Goal: Task Accomplishment & Management: Complete application form

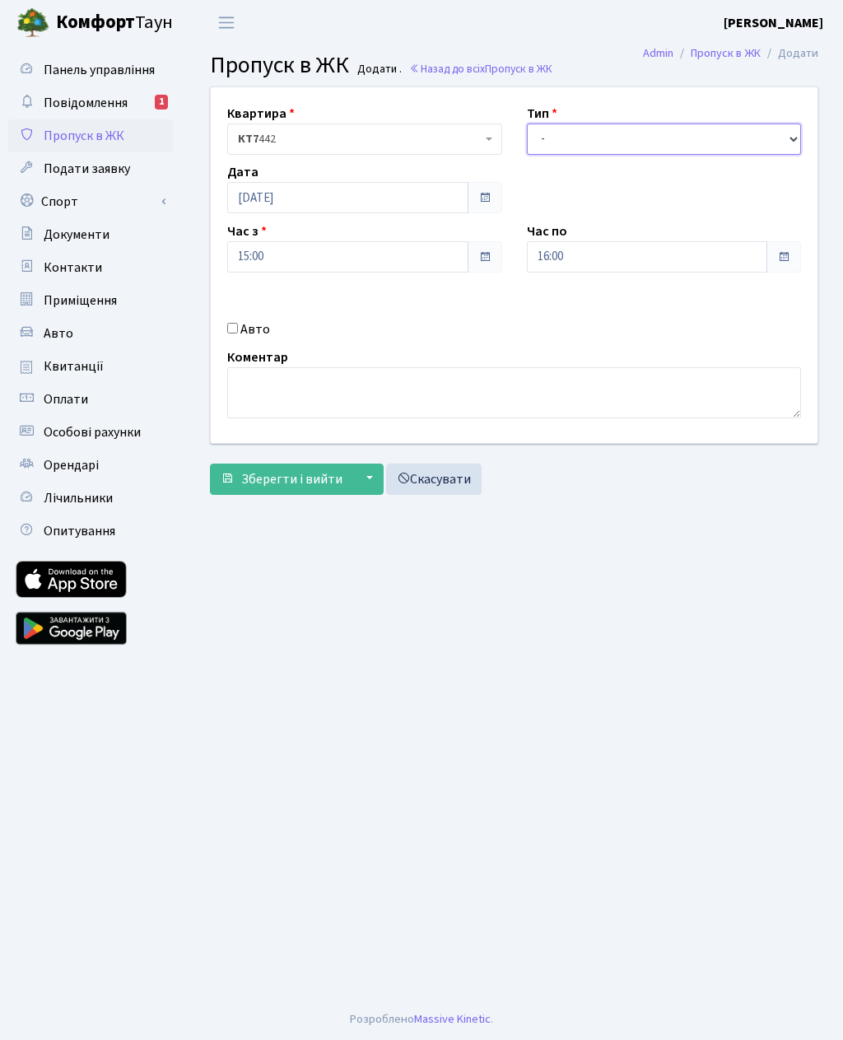
click at [577, 130] on select "- Доставка Таксі Гості Сервіс" at bounding box center [664, 138] width 275 height 31
select select "3"
click at [570, 248] on input "16:00" at bounding box center [647, 256] width 241 height 31
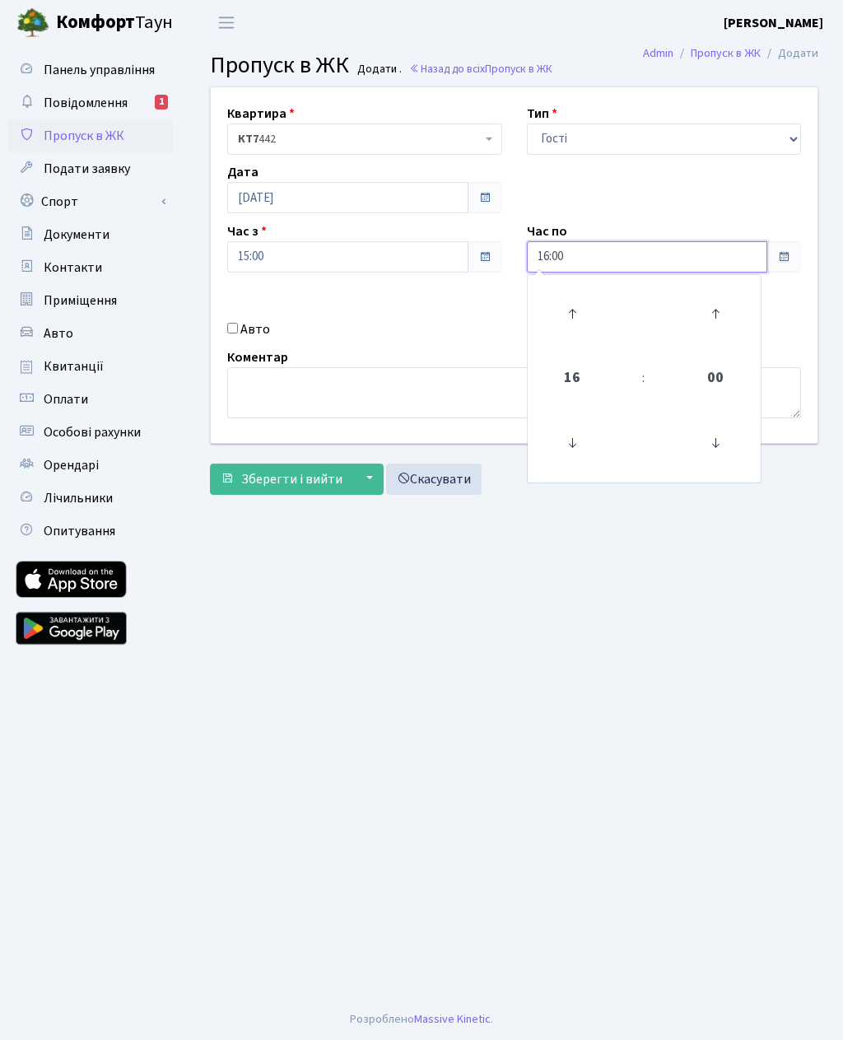
click at [575, 305] on icon at bounding box center [572, 313] width 44 height 44
click at [571, 307] on icon at bounding box center [572, 313] width 44 height 44
type input "18:00"
click at [459, 590] on main "Admin Пропуск в ЖК Додати Пропуск в ЖК Додати . Назад до всіх Пропуск в ЖК Квар…" at bounding box center [514, 521] width 658 height 953
click at [238, 327] on input "Авто" at bounding box center [232, 328] width 11 height 11
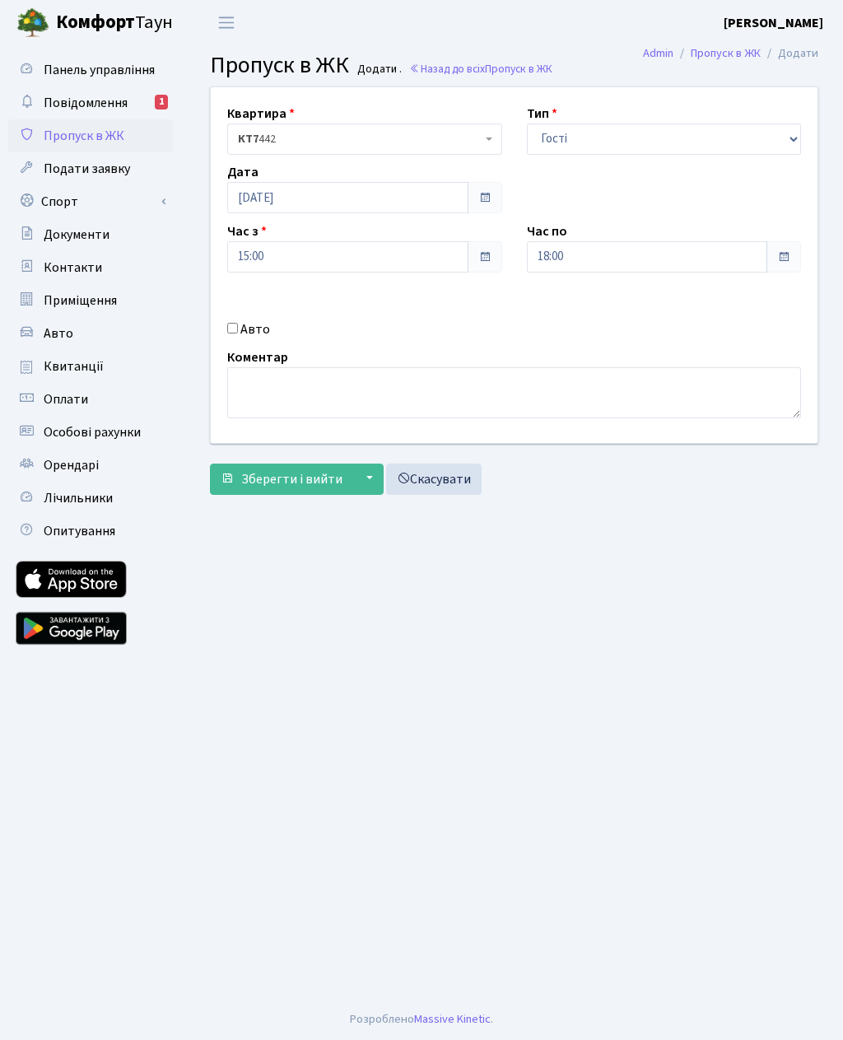
checkbox input "true"
click at [571, 313] on input "text" at bounding box center [664, 315] width 275 height 31
type input "KA6310OF"
click at [258, 480] on span "Зберегти і вийти" at bounding box center [291, 479] width 101 height 18
click at [273, 483] on span "Зберегти і вийти" at bounding box center [291, 479] width 101 height 18
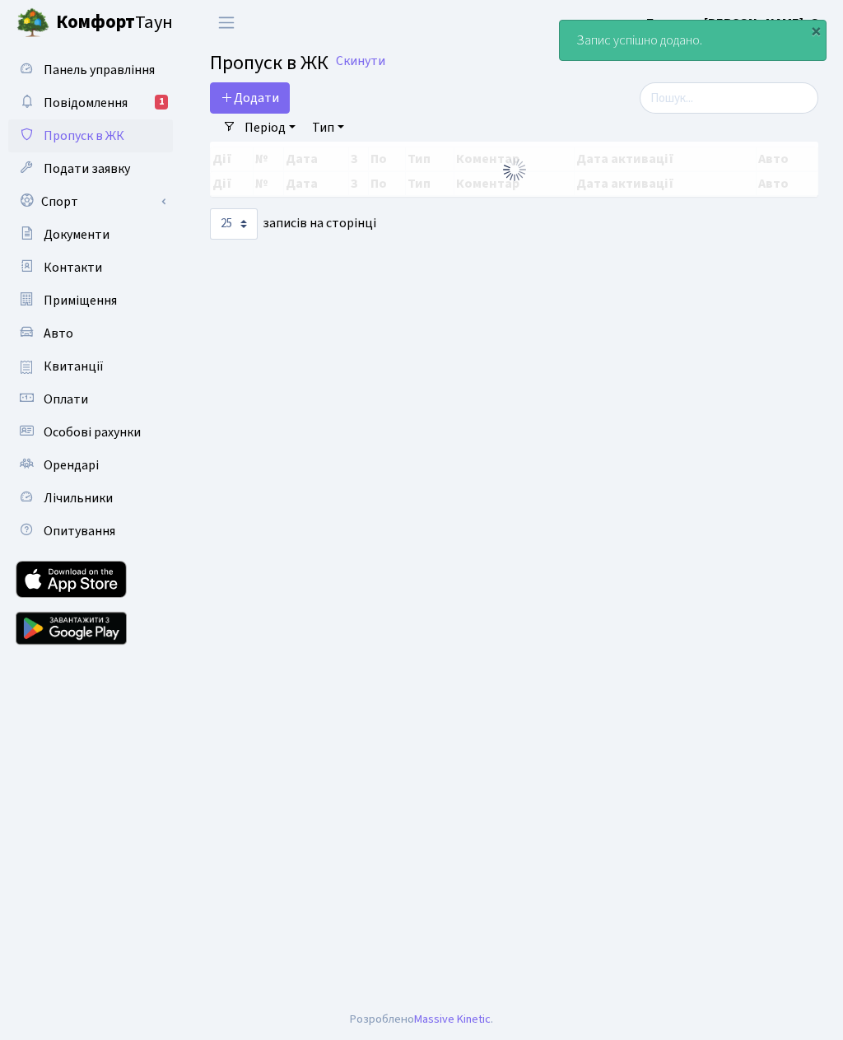
select select "25"
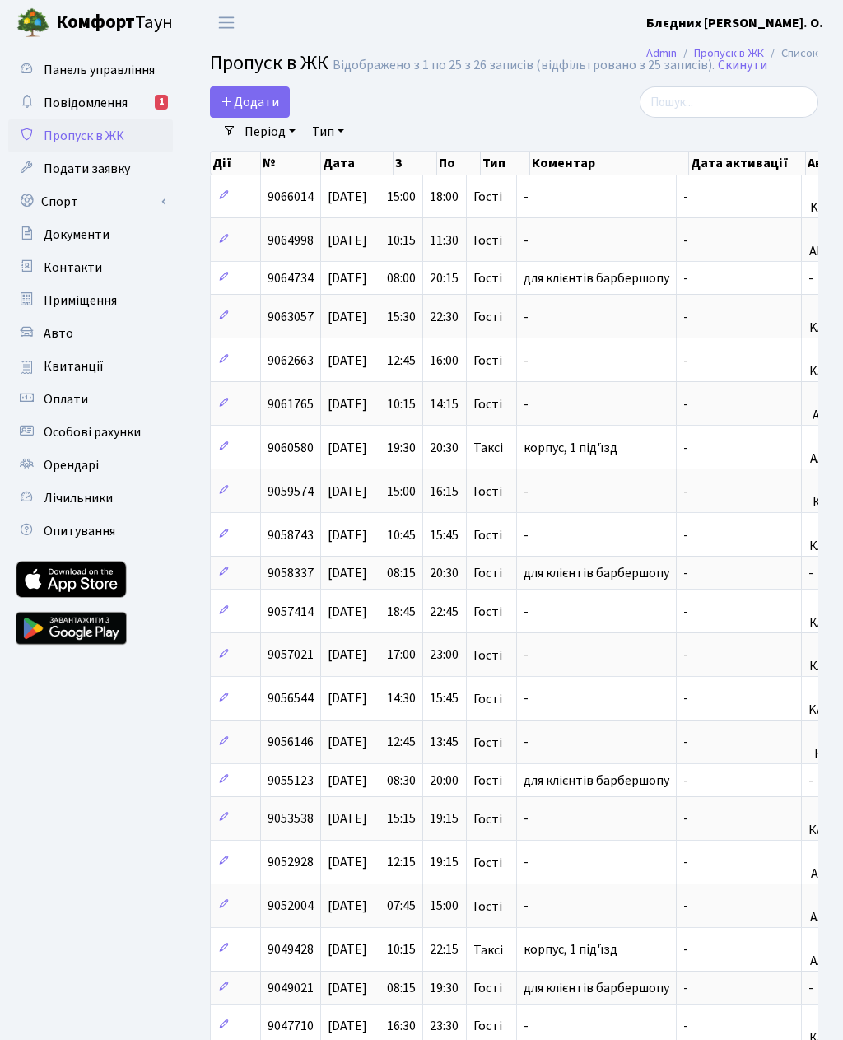
click at [255, 97] on span "Додати" at bounding box center [250, 102] width 58 height 18
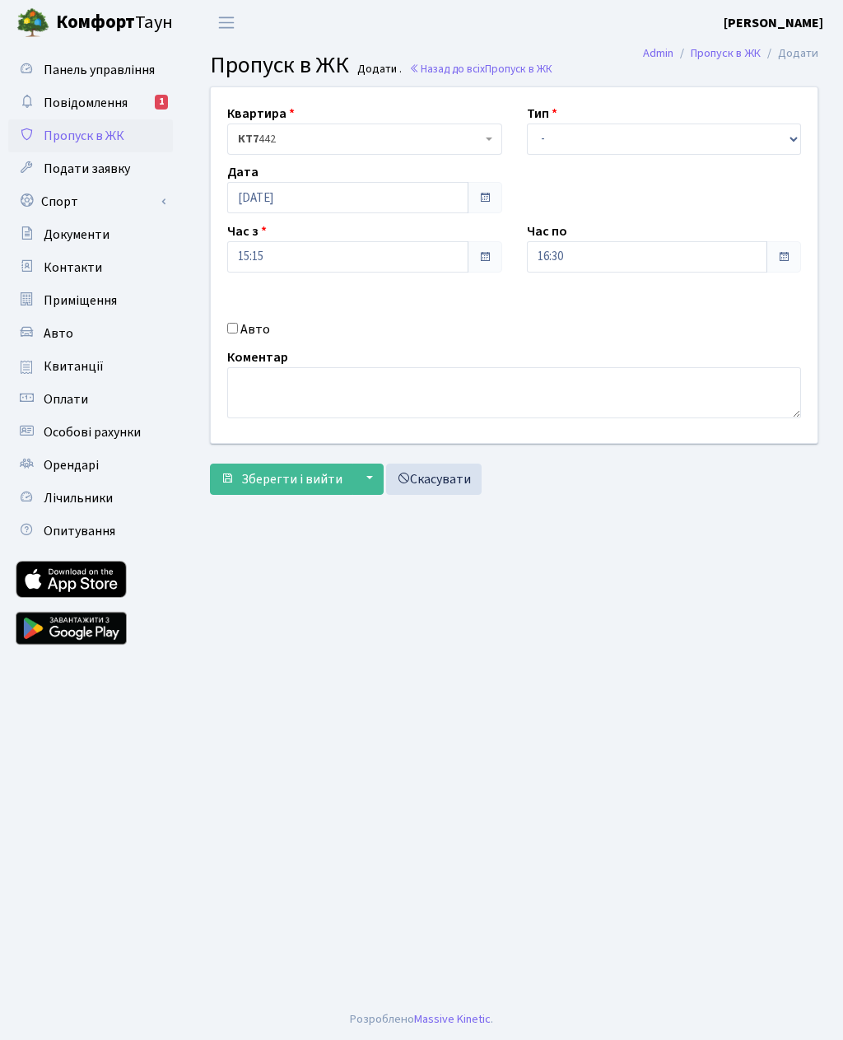
click at [238, 331] on input "Авто" at bounding box center [232, 328] width 11 height 11
checkbox input "true"
click at [546, 141] on select "- Доставка Таксі Гості Сервіс" at bounding box center [664, 138] width 275 height 31
select select "3"
click at [557, 309] on input "text" at bounding box center [664, 315] width 275 height 31
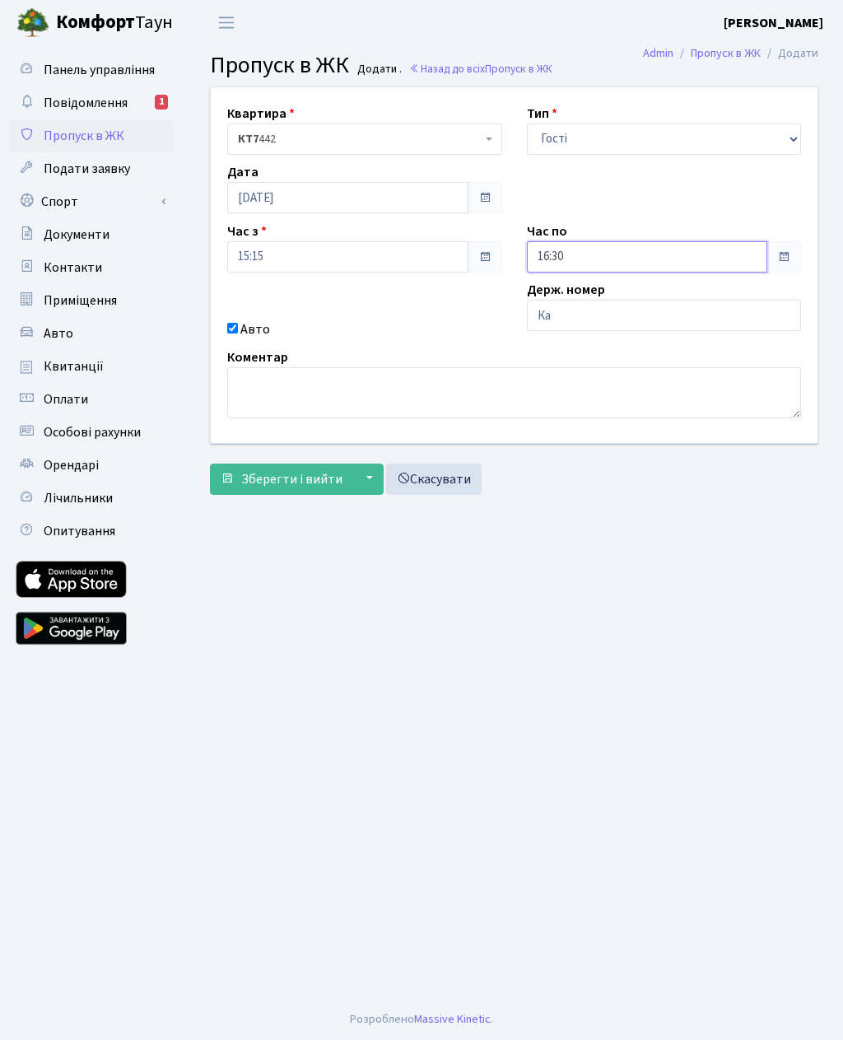
click at [570, 255] on input "16:30" at bounding box center [647, 256] width 241 height 31
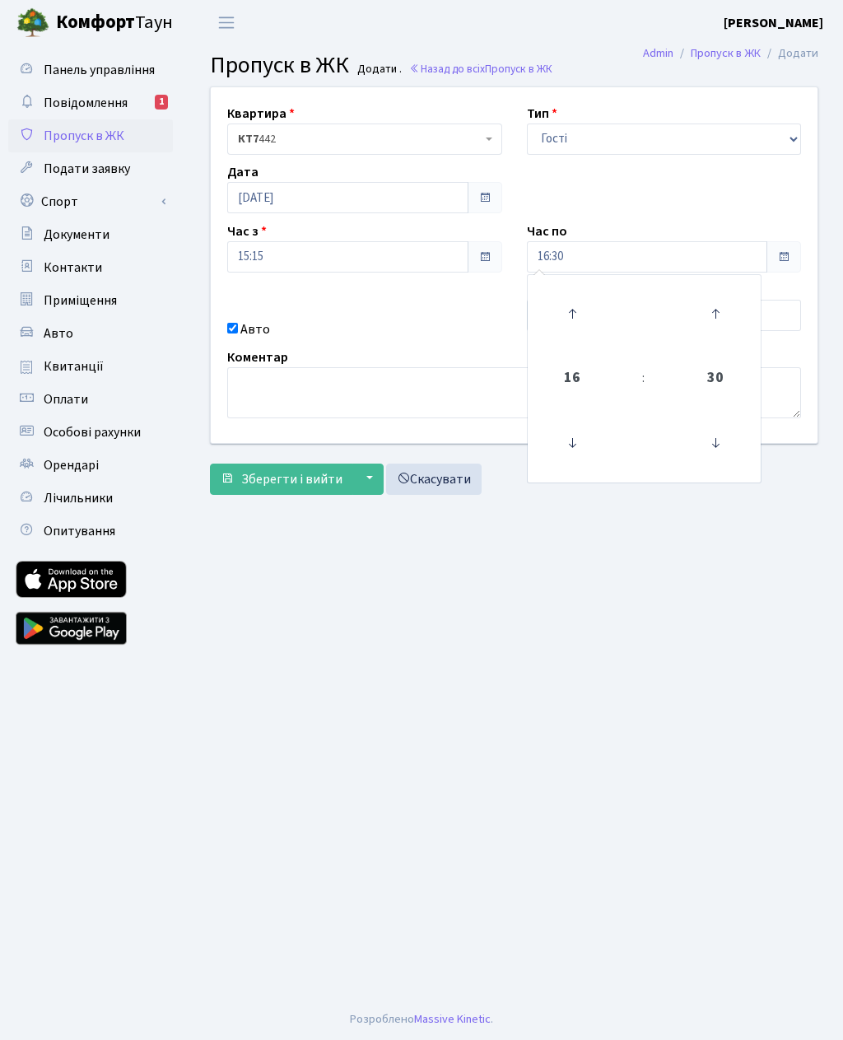
click at [542, 618] on main "Admin Пропуск в ЖК Додати Пропуск в ЖК Додати . Назад до всіх Пропуск в ЖК Квар…" at bounding box center [514, 521] width 658 height 953
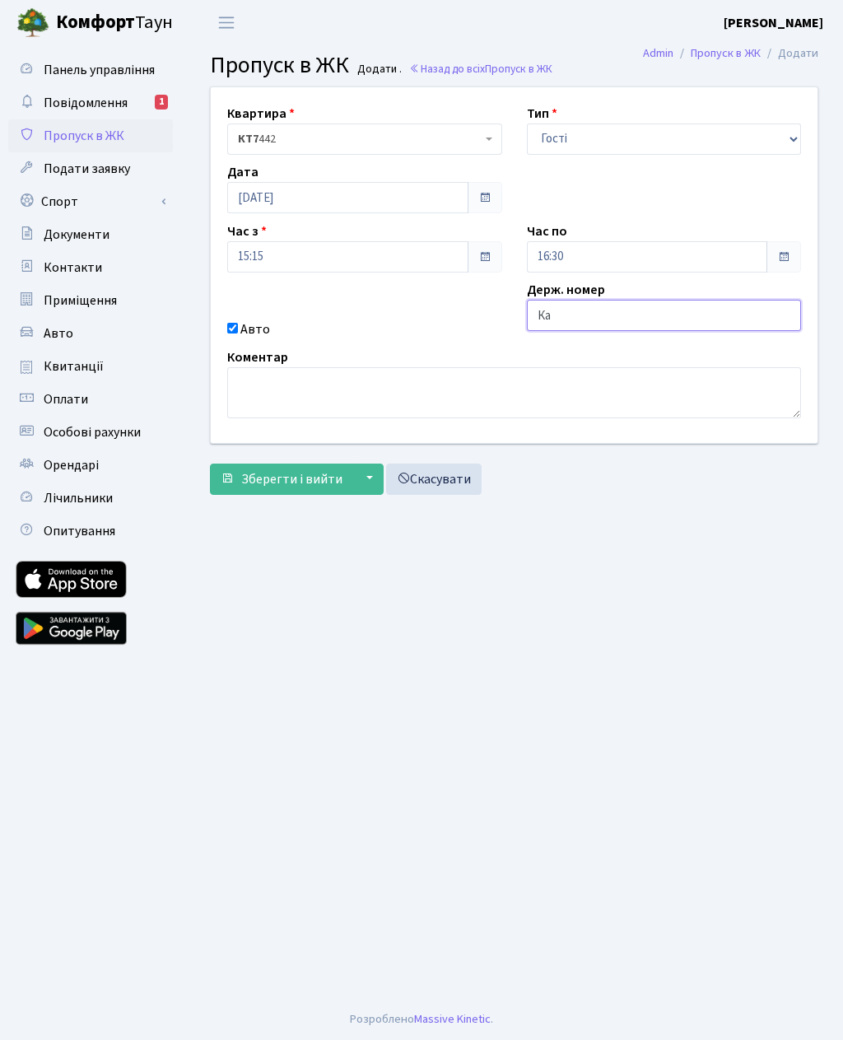
click at [589, 324] on input "Ка" at bounding box center [664, 315] width 275 height 31
type input "Ка6318ор"
click at [564, 261] on input "16:30" at bounding box center [647, 256] width 241 height 31
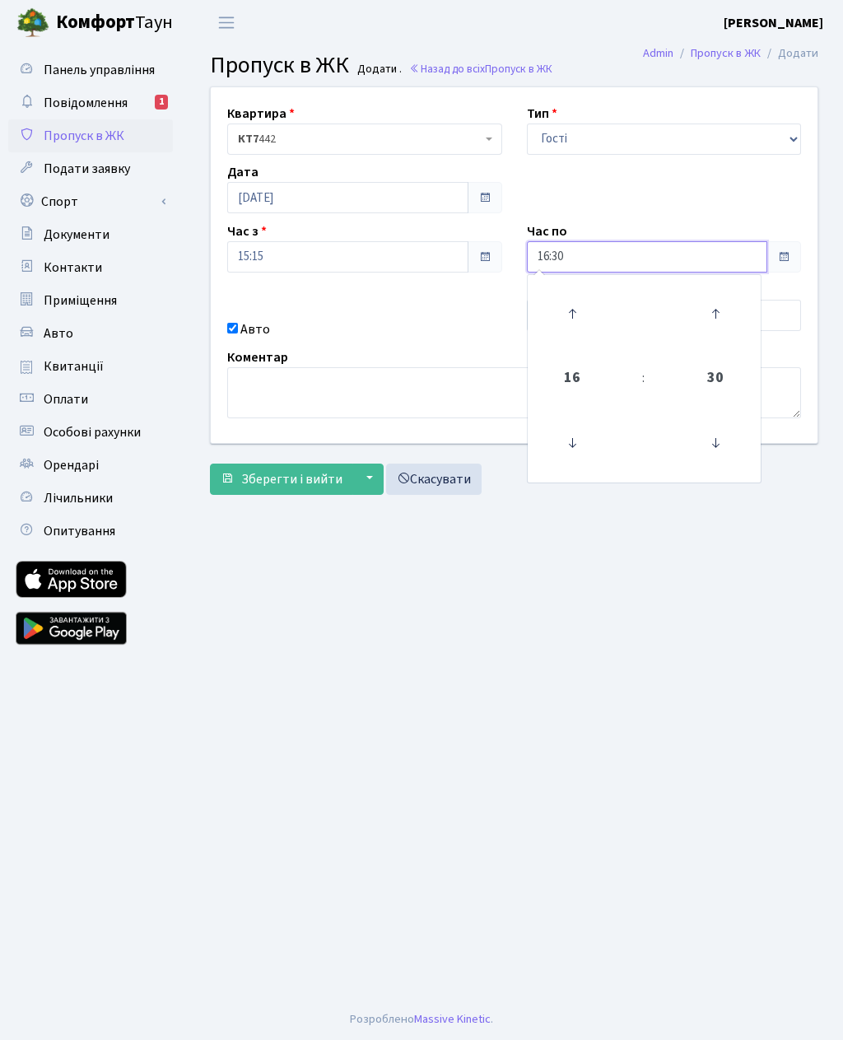
click at [567, 319] on icon at bounding box center [572, 313] width 44 height 44
click at [564, 313] on icon at bounding box center [572, 313] width 44 height 44
type input "18:30"
click at [496, 591] on main "Admin Пропуск в ЖК Додати Пропуск в ЖК Додати . Назад до всіх Пропуск в ЖК Квар…" at bounding box center [514, 521] width 658 height 953
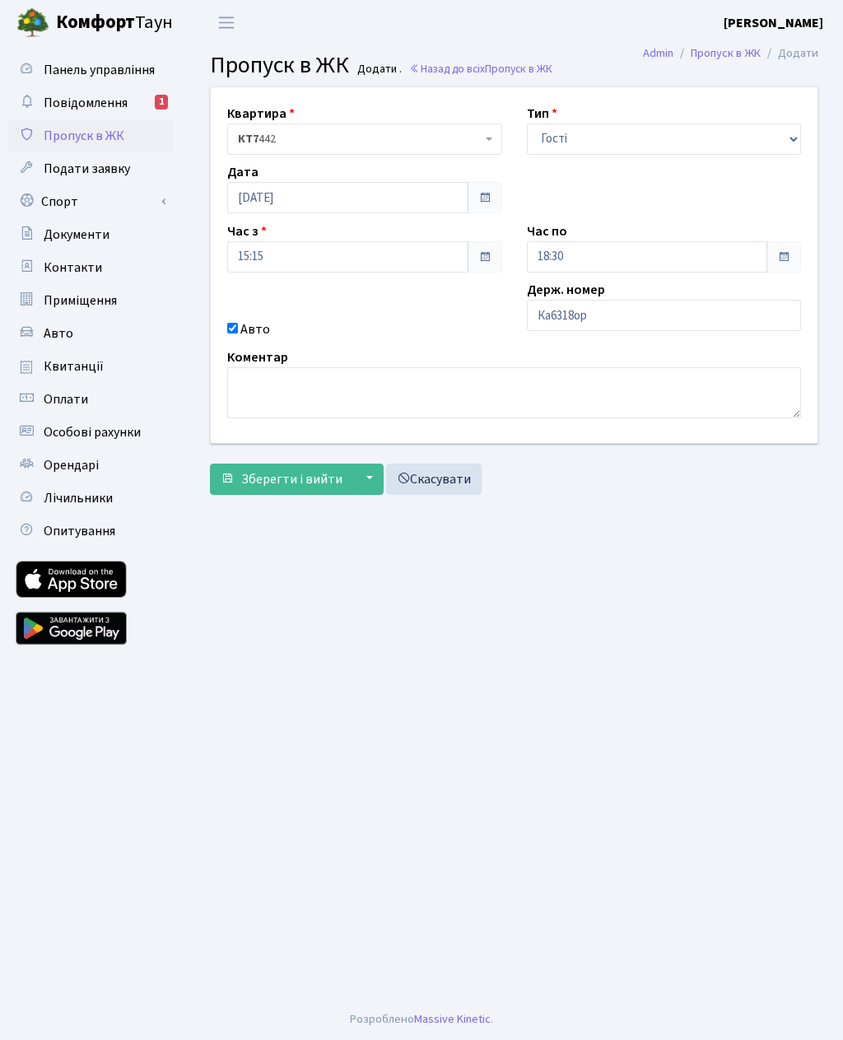
click at [308, 480] on span "Зберегти і вийти" at bounding box center [291, 479] width 101 height 18
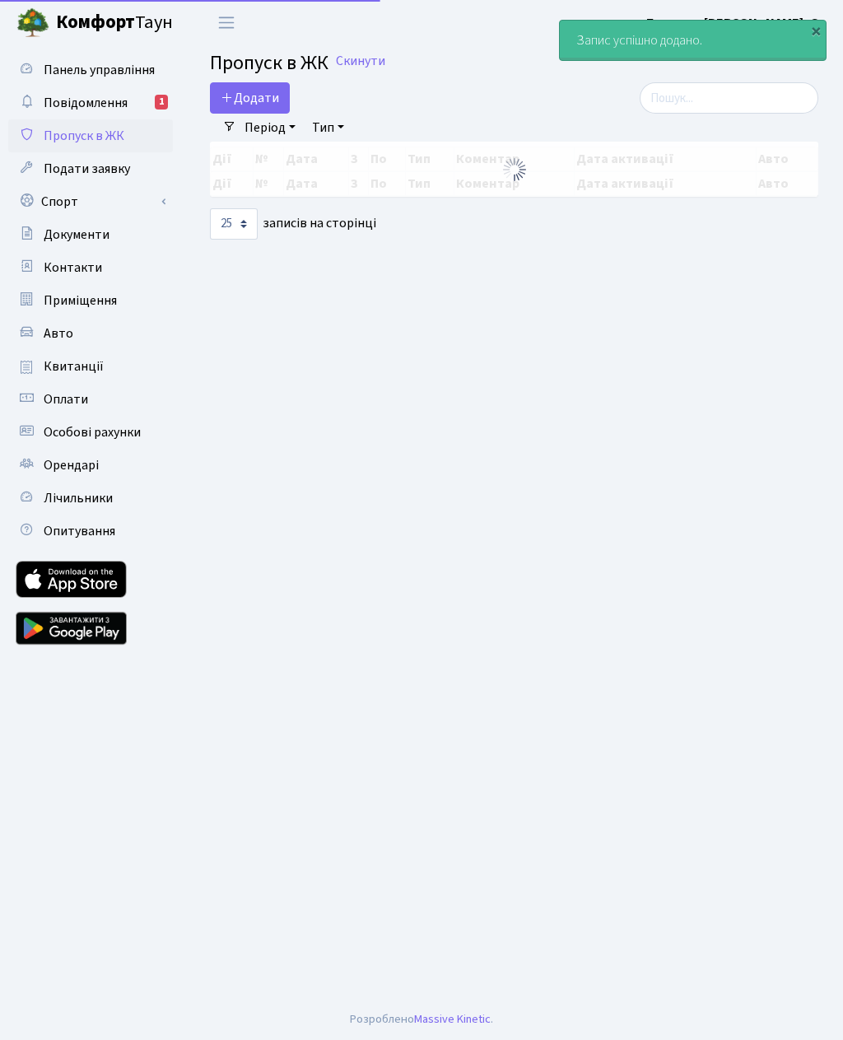
select select "25"
